Goal: Task Accomplishment & Management: Manage account settings

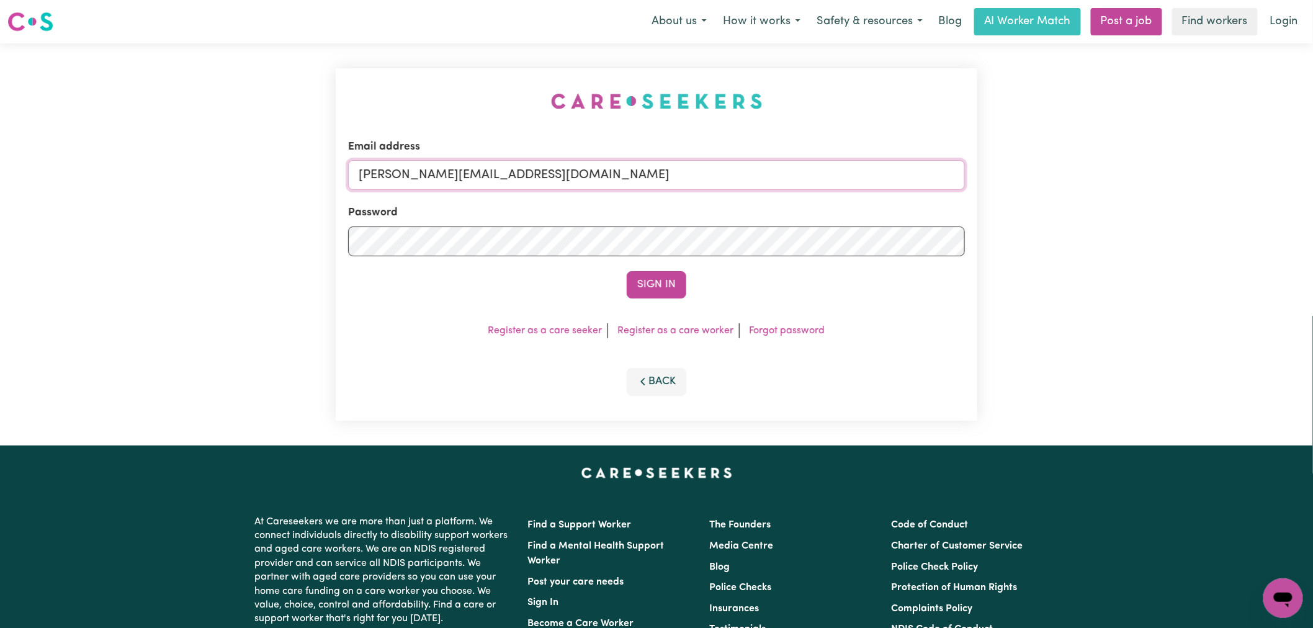
drag, startPoint x: 608, startPoint y: 181, endPoint x: 605, endPoint y: 190, distance: 9.5
click at [608, 181] on input "[PERSON_NAME][EMAIL_ADDRESS][DOMAIN_NAME]" at bounding box center [656, 175] width 617 height 30
drag, startPoint x: 665, startPoint y: 170, endPoint x: 421, endPoint y: 171, distance: 244.6
click at [421, 171] on input "[EMAIL_ADDRESS][DOMAIN_NAME]" at bounding box center [656, 175] width 617 height 30
click at [427, 174] on input "superuser~ [EMAIL_ADDRESS][DOMAIN_NAME]" at bounding box center [656, 175] width 617 height 30
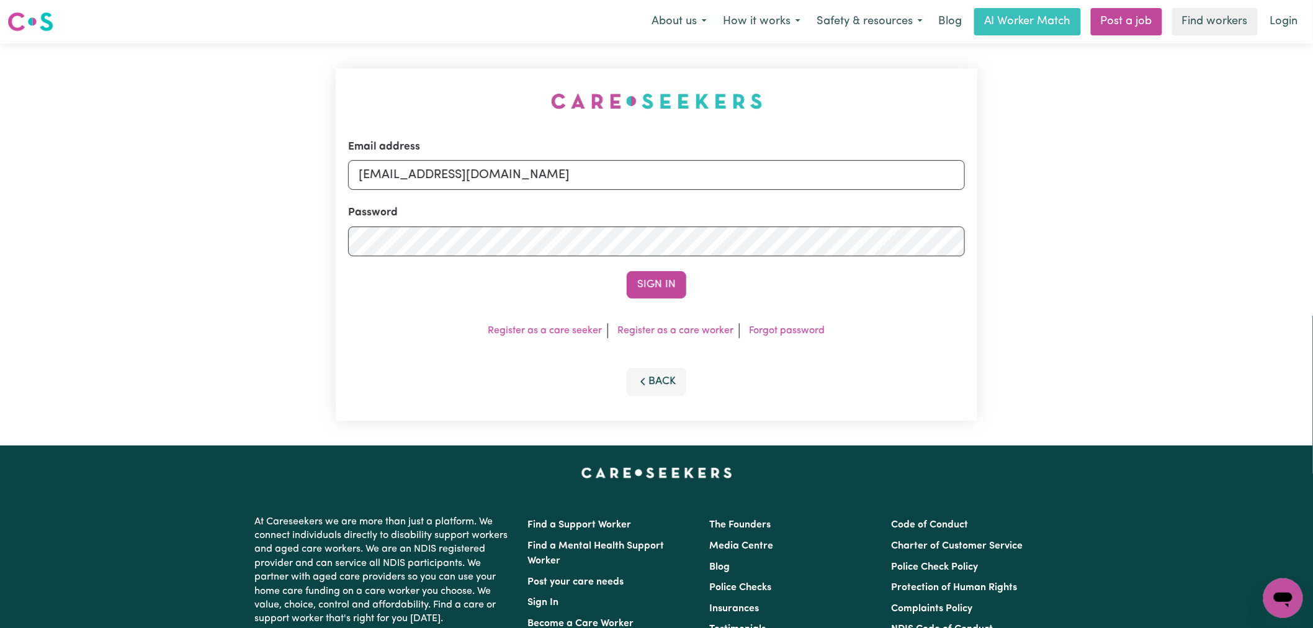
type input "[EMAIL_ADDRESS][DOMAIN_NAME]"
click at [627, 271] on button "Sign In" at bounding box center [657, 284] width 60 height 27
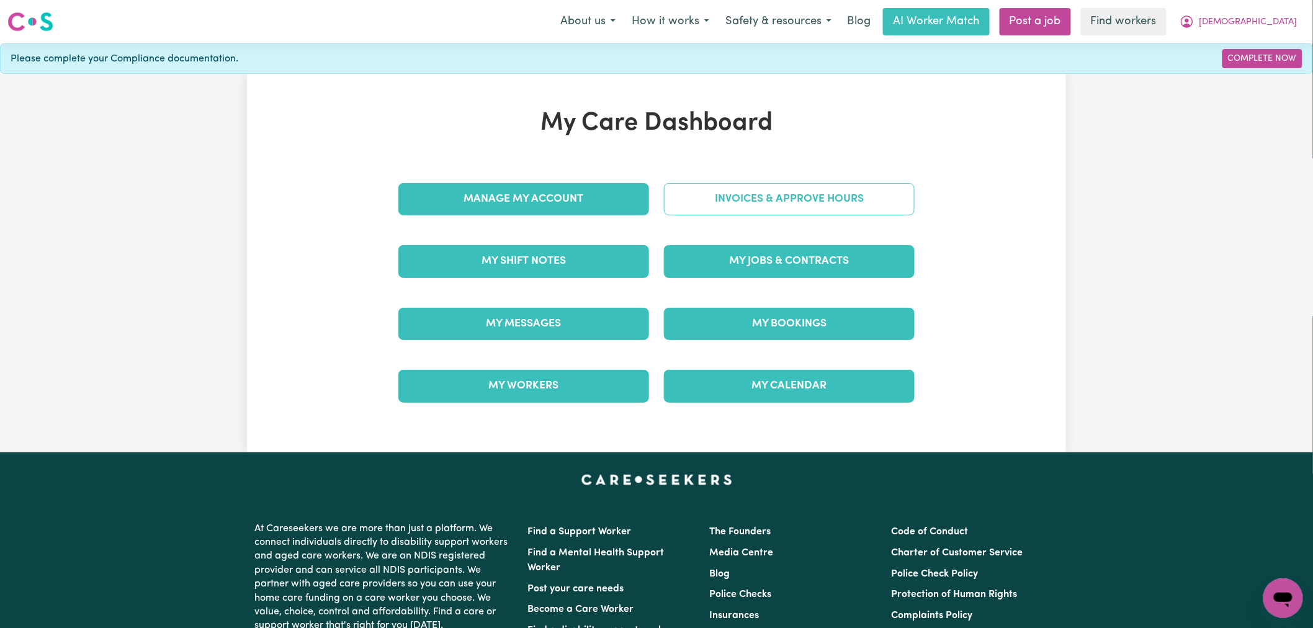
click at [775, 201] on link "Invoices & Approve Hours" at bounding box center [789, 199] width 251 height 32
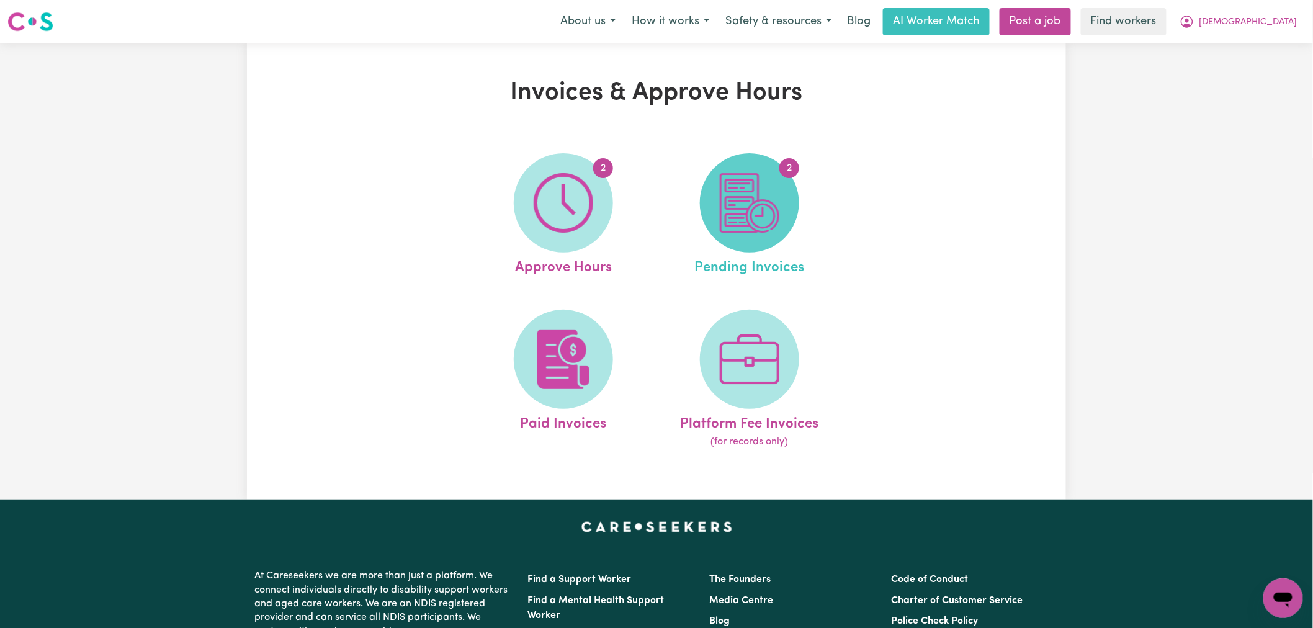
click at [779, 237] on span "2" at bounding box center [749, 202] width 99 height 99
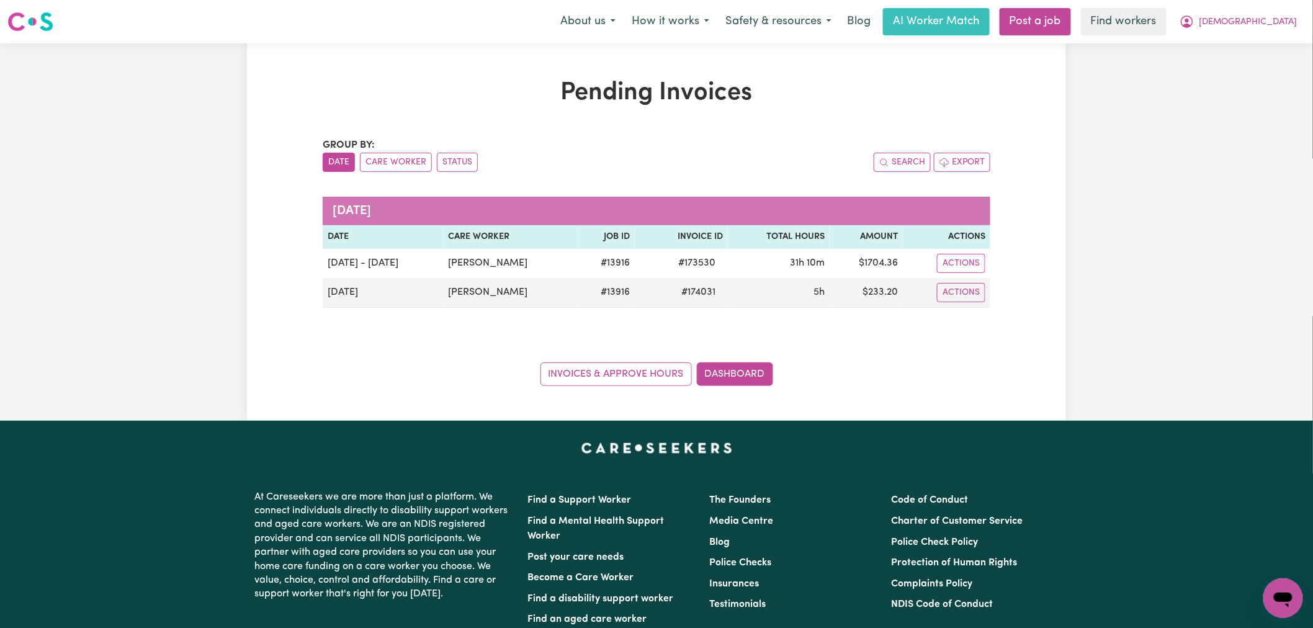
click at [1259, 37] on nav "Menu About us How it works Safety & resources Blog AI Worker Match Post a job F…" at bounding box center [656, 21] width 1313 height 43
click at [1271, 26] on span "[DEMOGRAPHIC_DATA]" at bounding box center [1249, 23] width 98 height 14
click at [1269, 46] on link "My Dashboard" at bounding box center [1256, 49] width 98 height 24
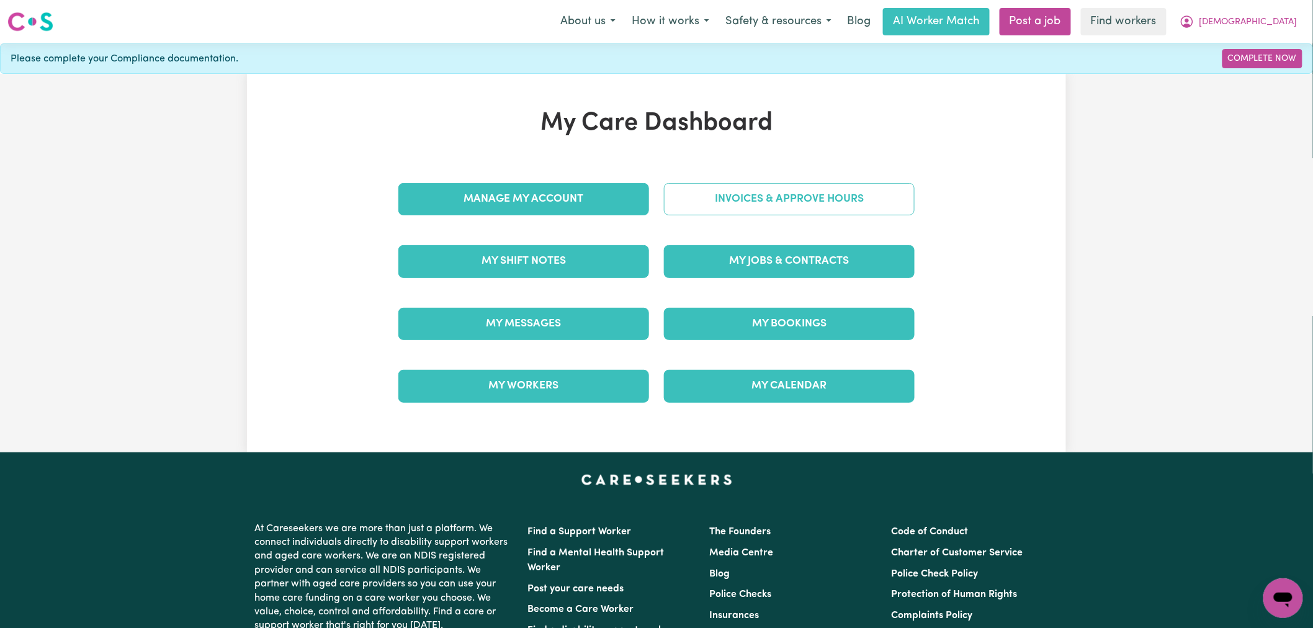
click at [796, 200] on link "Invoices & Approve Hours" at bounding box center [789, 199] width 251 height 32
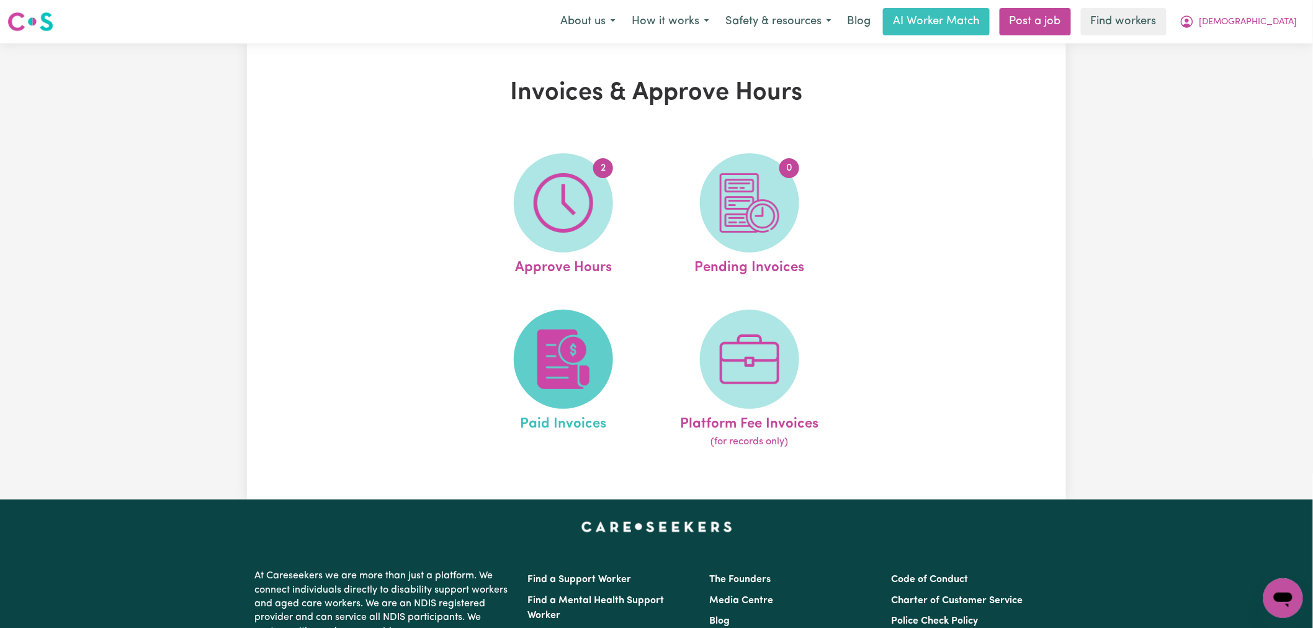
click at [569, 356] on img at bounding box center [564, 360] width 60 height 60
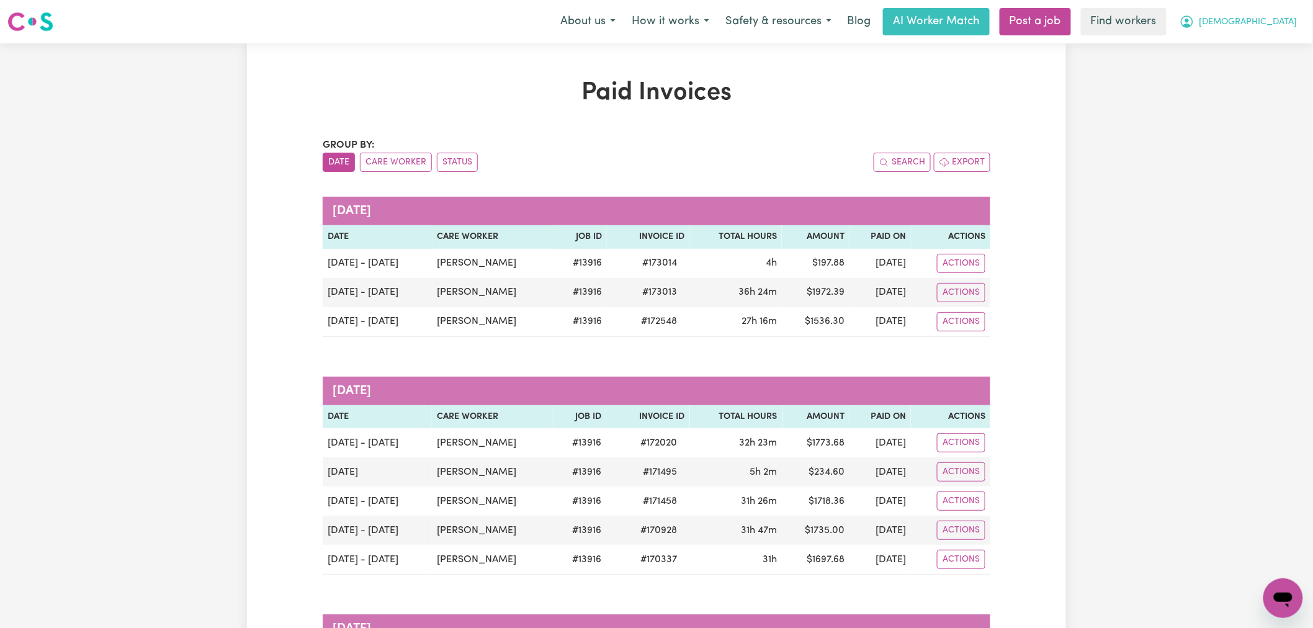
click at [1273, 21] on span "[DEMOGRAPHIC_DATA]" at bounding box center [1249, 23] width 98 height 14
click at [1276, 45] on link "My Dashboard" at bounding box center [1256, 49] width 98 height 24
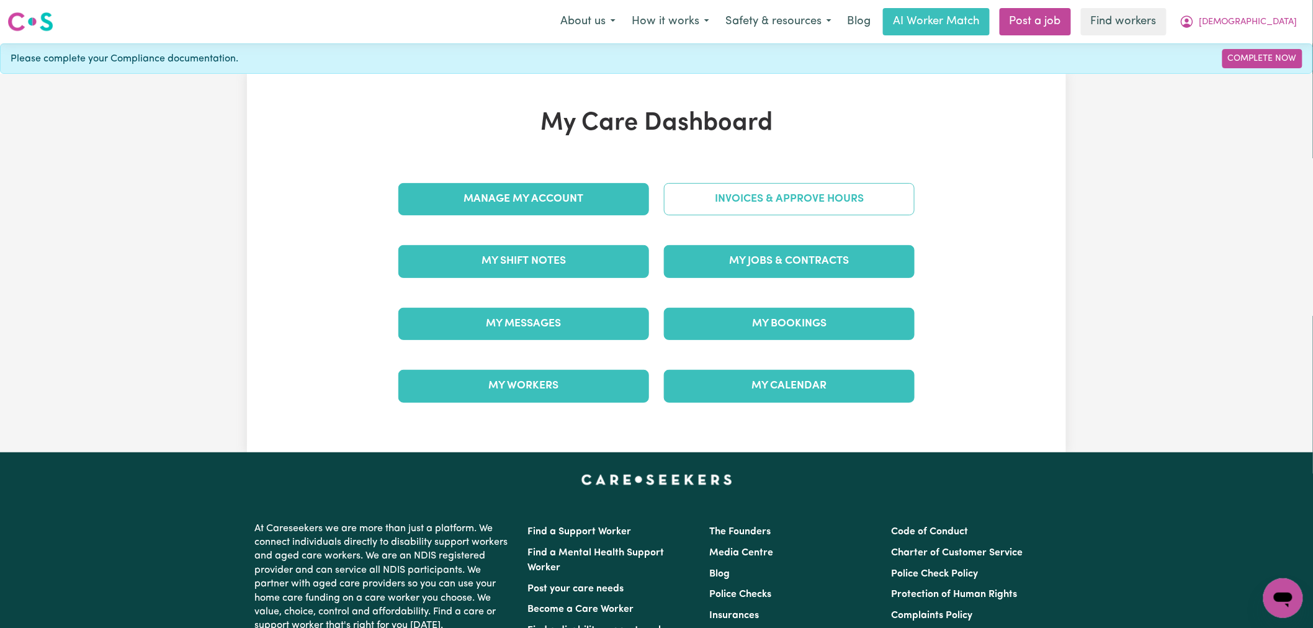
click at [775, 211] on link "Invoices & Approve Hours" at bounding box center [789, 199] width 251 height 32
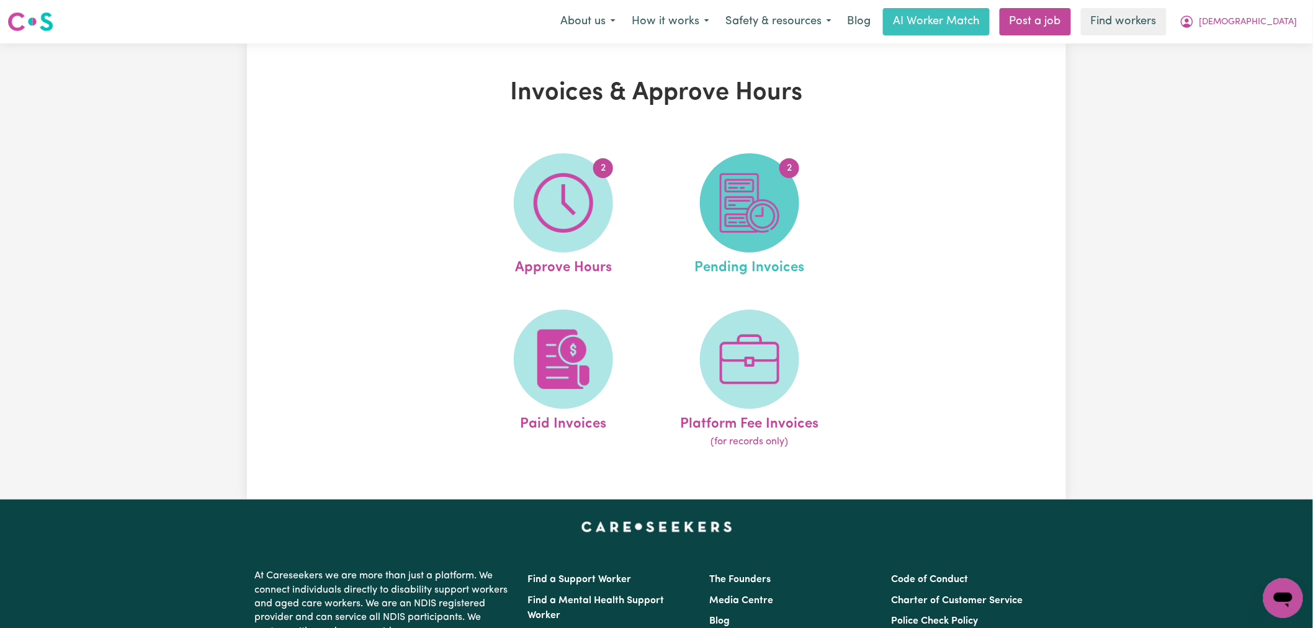
click at [764, 222] on img at bounding box center [750, 203] width 60 height 60
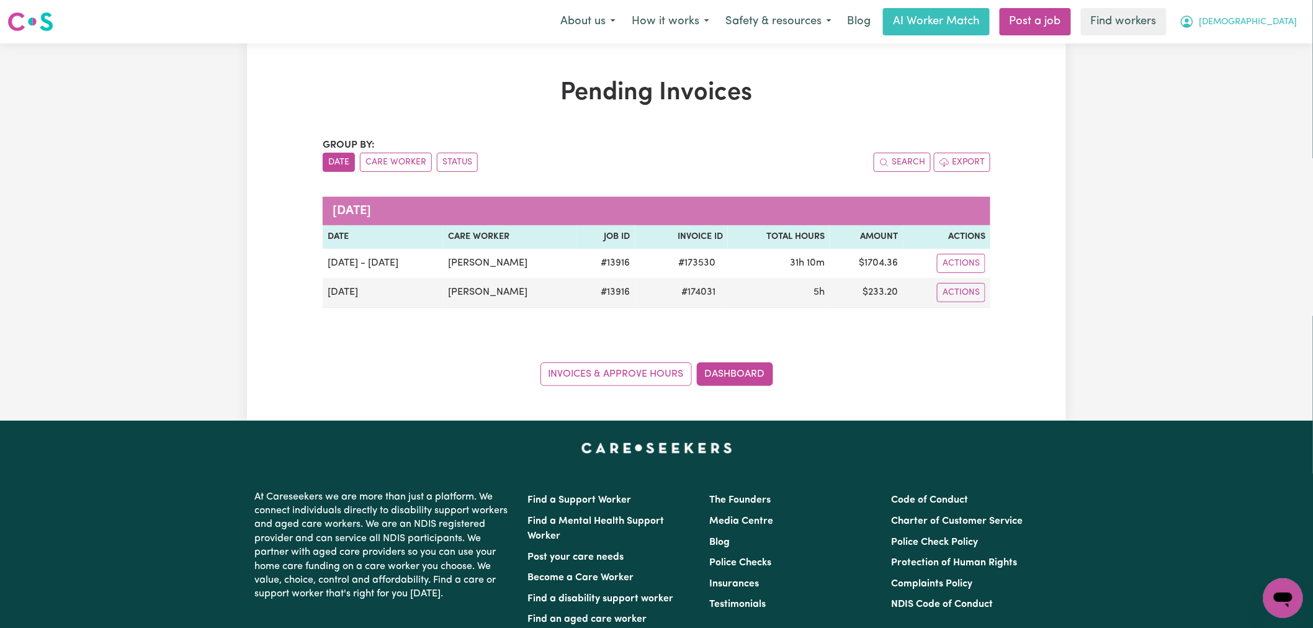
click at [1279, 10] on button "[DEMOGRAPHIC_DATA]" at bounding box center [1239, 22] width 134 height 26
click at [1277, 37] on link "My Dashboard" at bounding box center [1256, 49] width 98 height 24
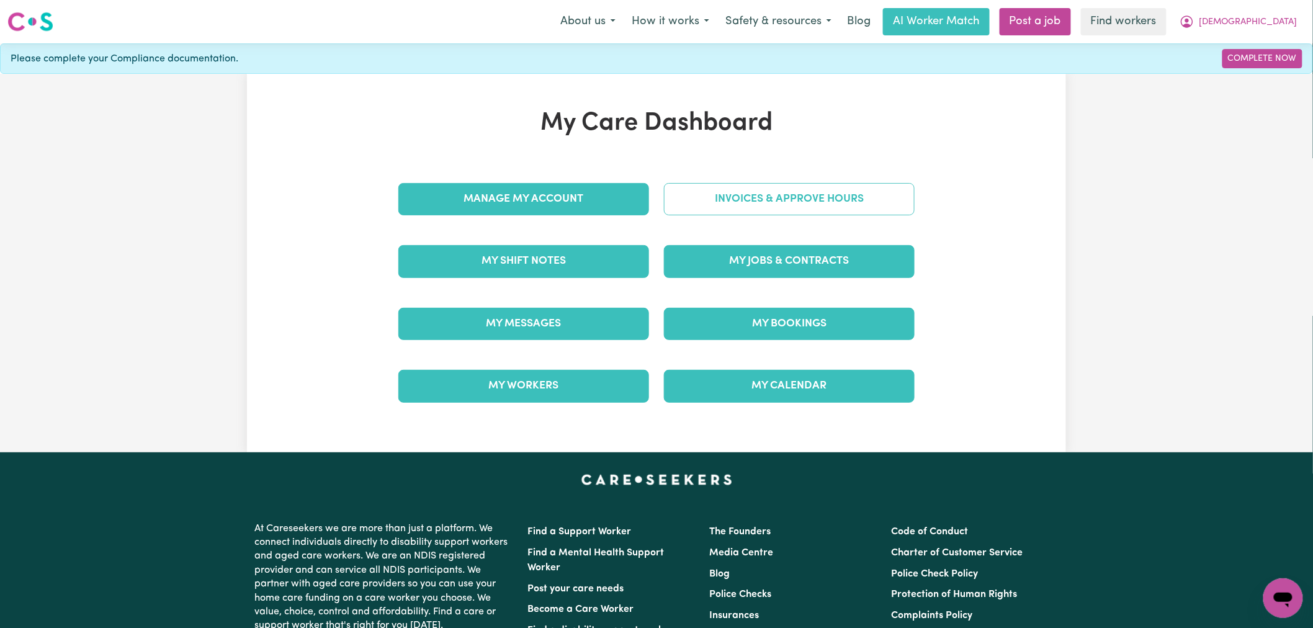
click at [808, 197] on link "Invoices & Approve Hours" at bounding box center [789, 199] width 251 height 32
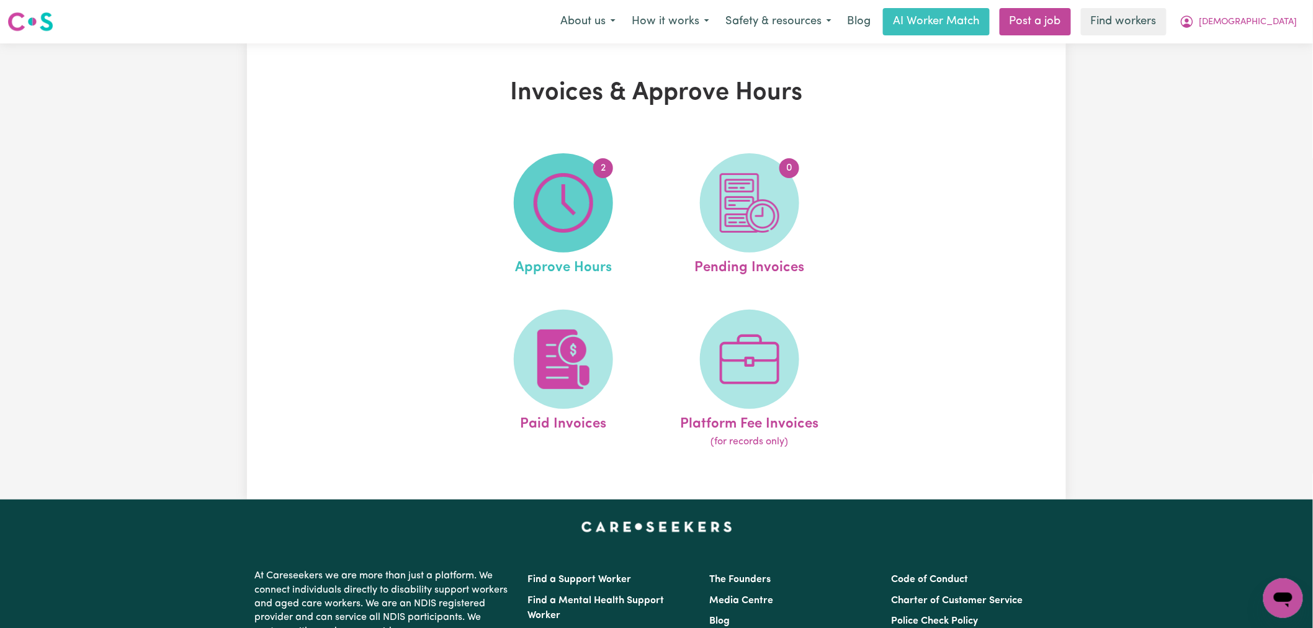
click at [552, 218] on img at bounding box center [564, 203] width 60 height 60
